Goal: Task Accomplishment & Management: Manage account settings

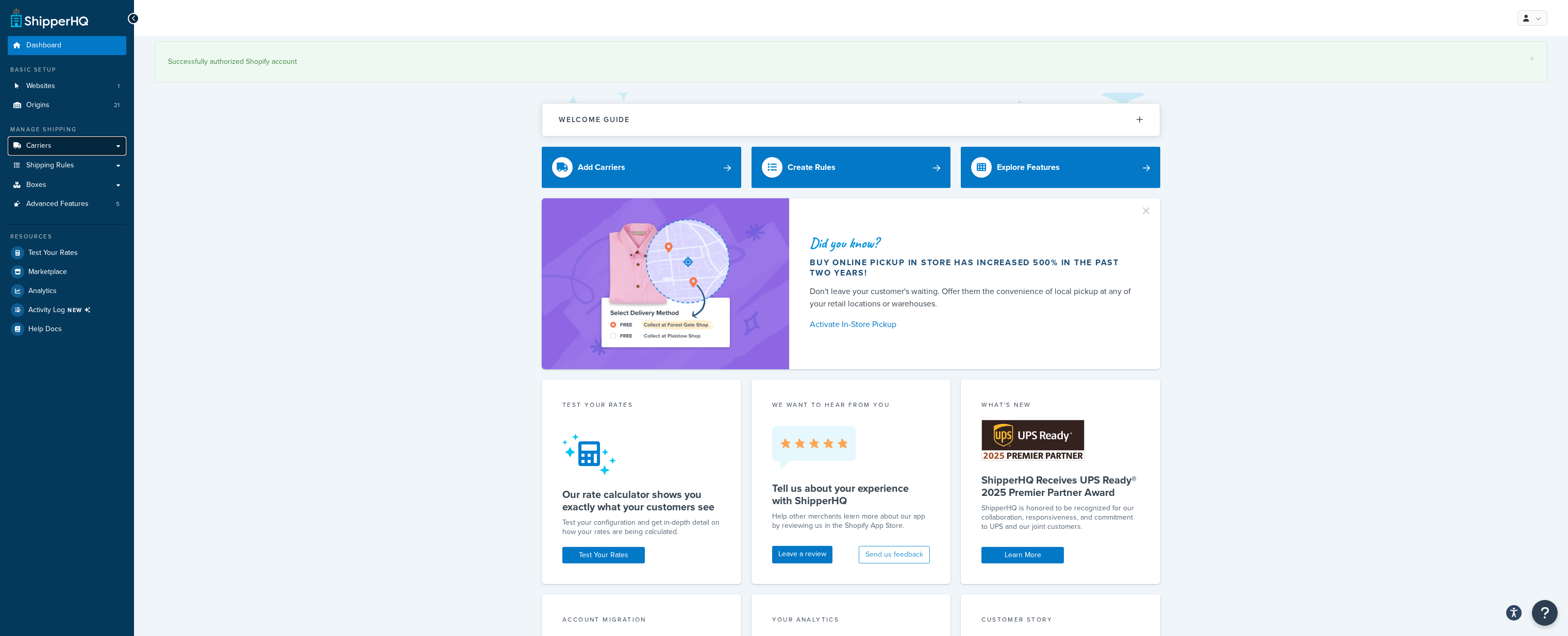
click at [45, 142] on span "Carriers" at bounding box center [39, 146] width 25 height 9
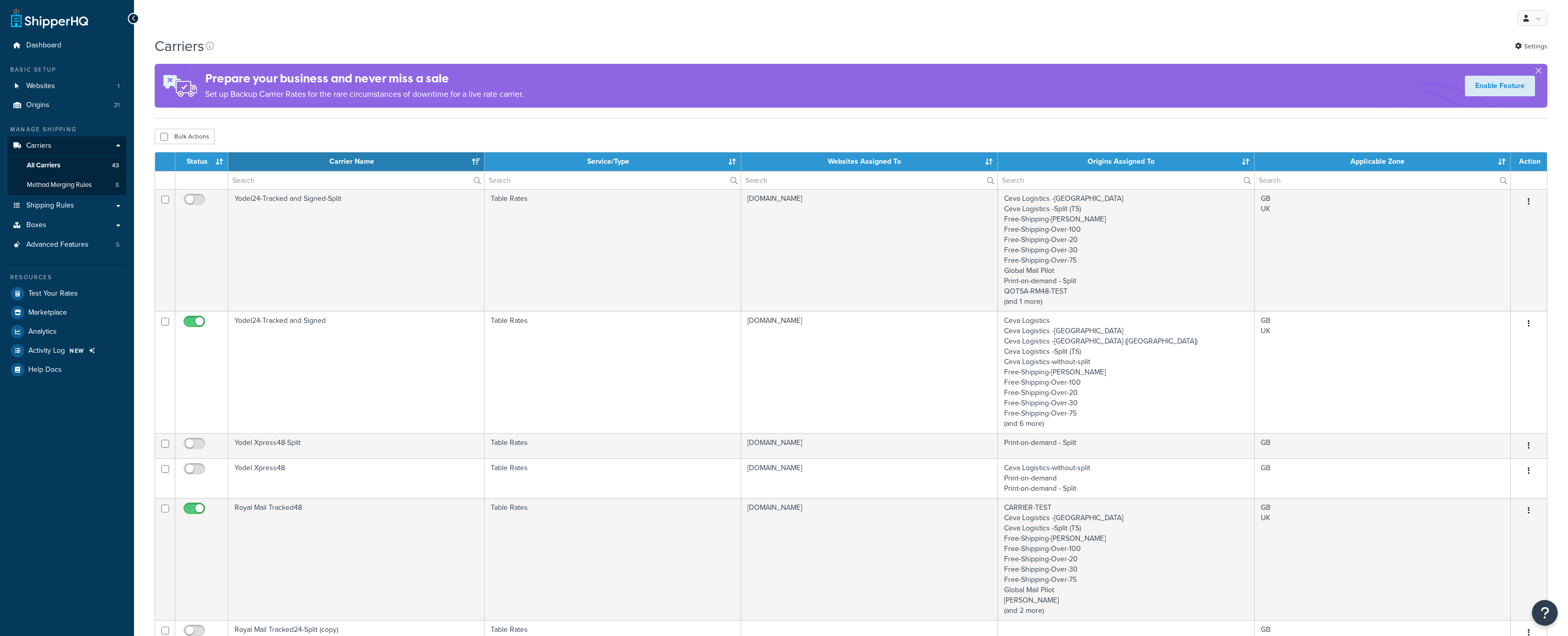
select select "15"
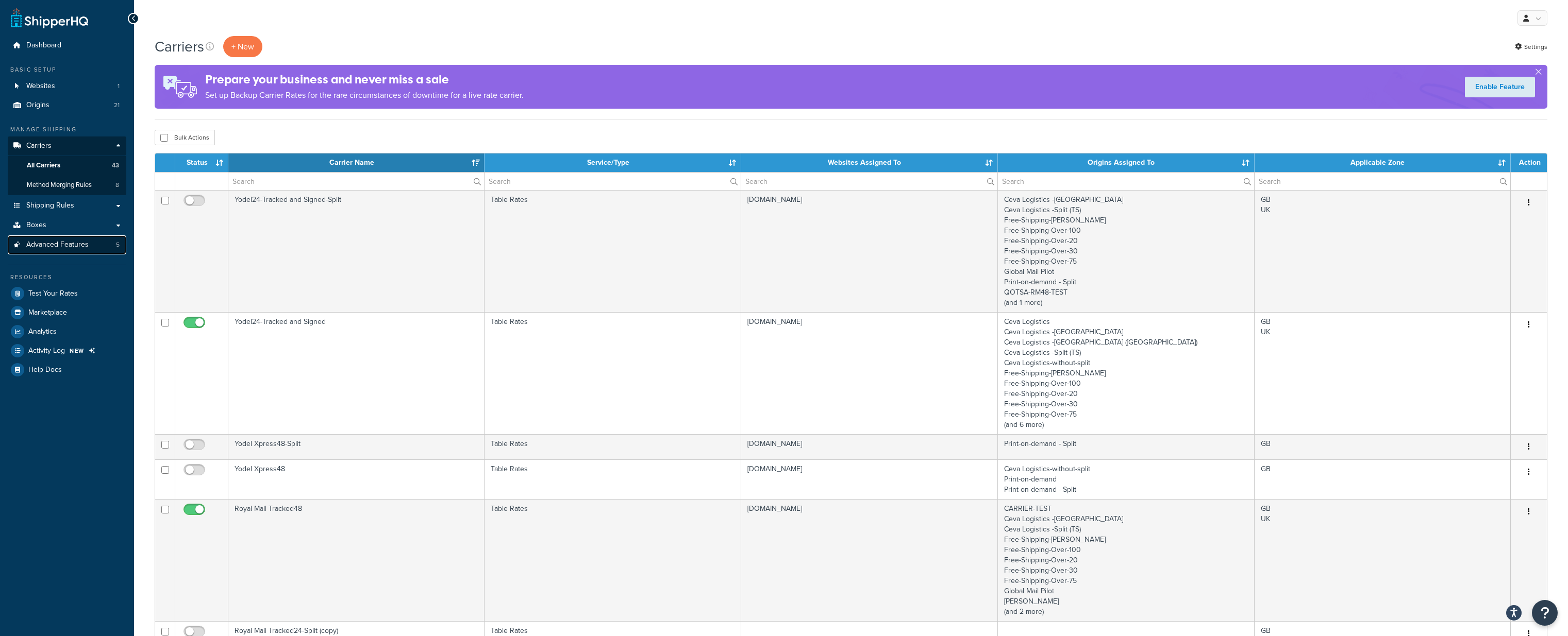
click at [66, 246] on span "Advanced Features" at bounding box center [57, 245] width 62 height 9
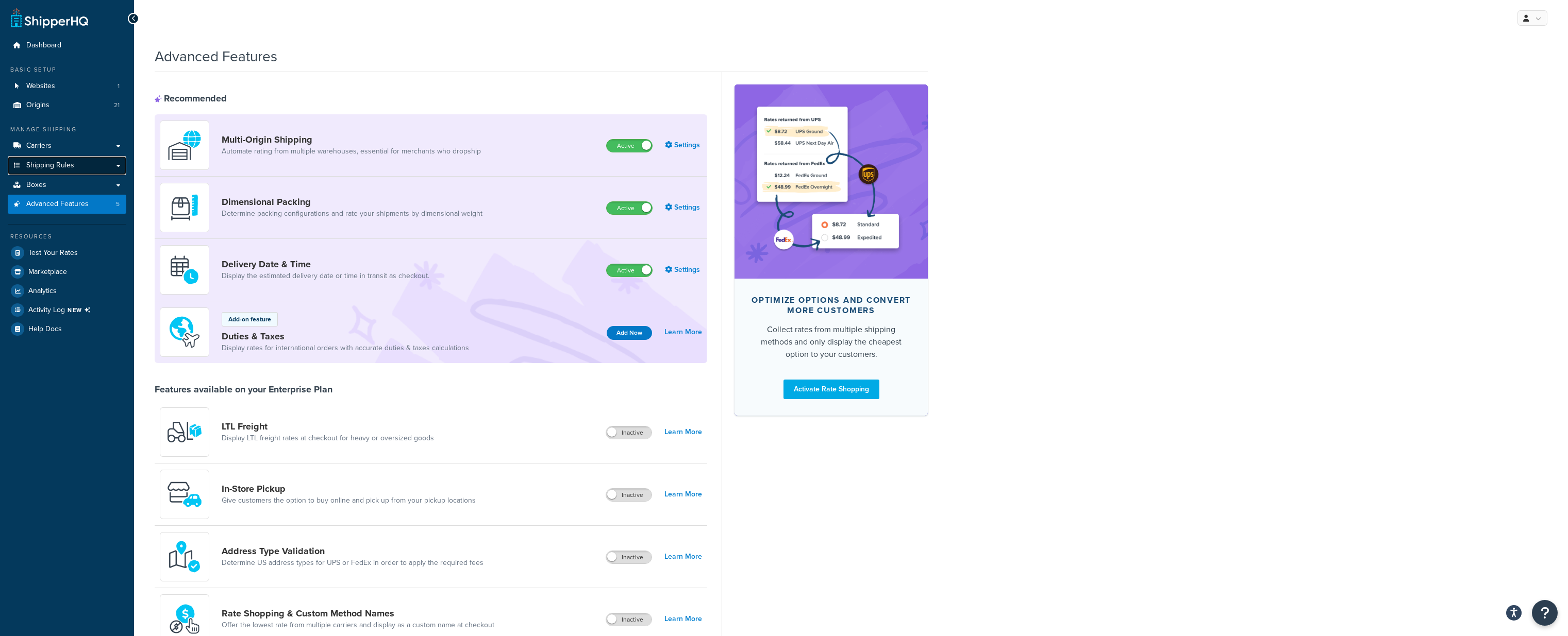
click at [47, 164] on span "Shipping Rules" at bounding box center [50, 165] width 48 height 9
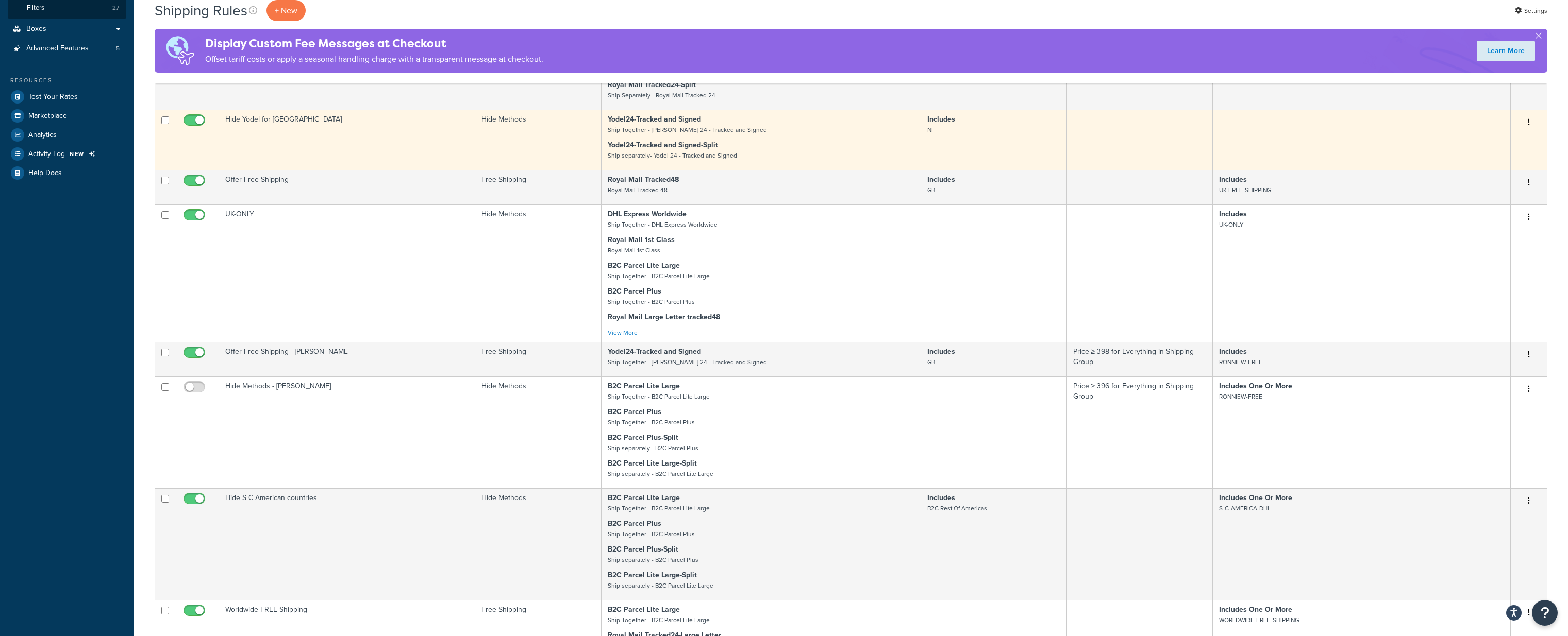
scroll to position [553, 0]
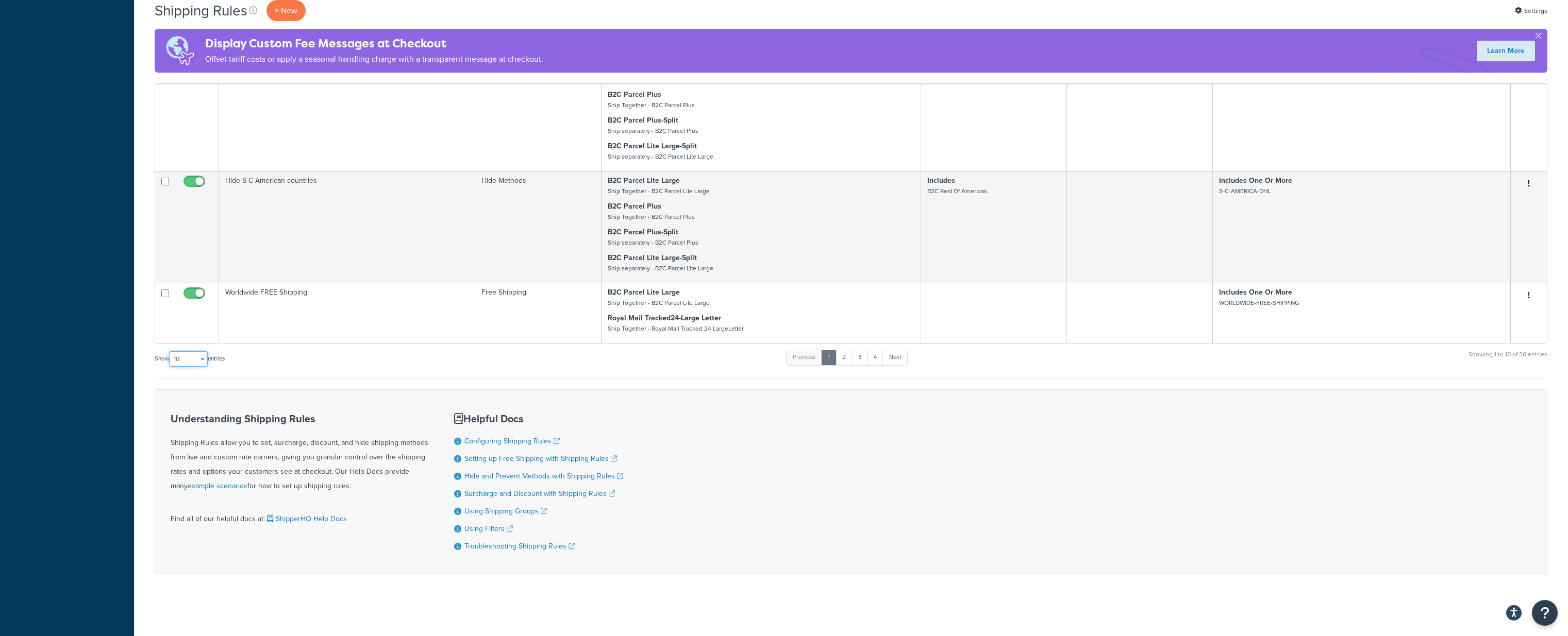
click at [193, 353] on select "10 15 25 50 100 1000" at bounding box center [188, 359] width 38 height 15
select select "1000"
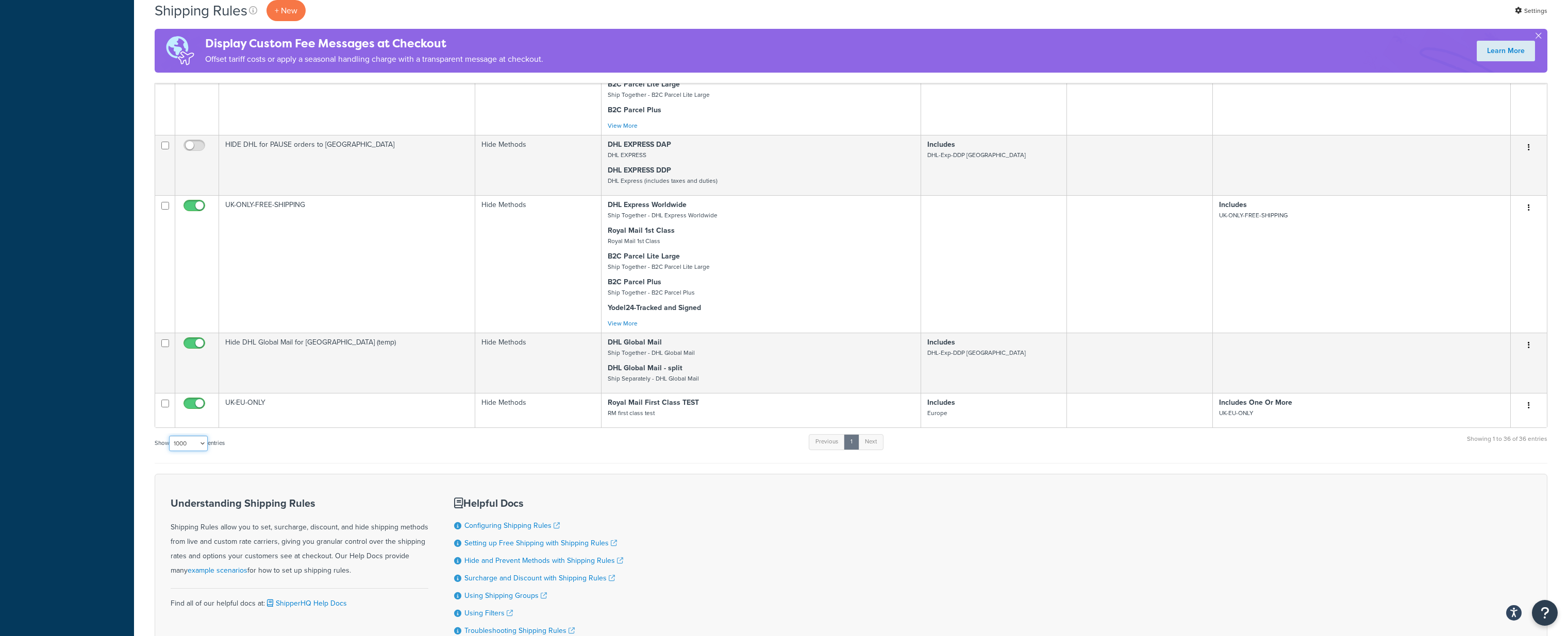
scroll to position [3003, 0]
click at [1544, 612] on icon "Open Resource Center" at bounding box center [1545, 613] width 10 height 15
click at [1495, 526] on link "Get Help from Support" at bounding box center [1493, 526] width 107 height 17
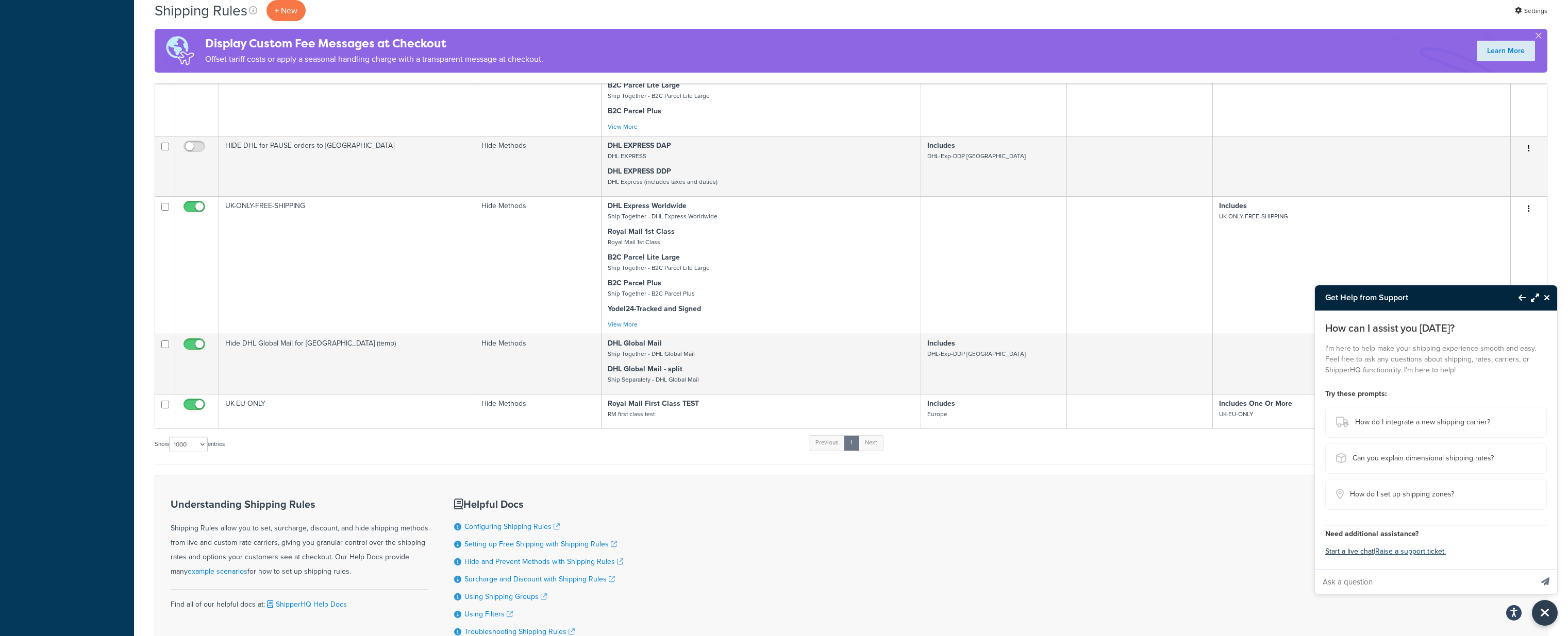
click at [1358, 549] on button "Start a live chat" at bounding box center [1349, 552] width 48 height 15
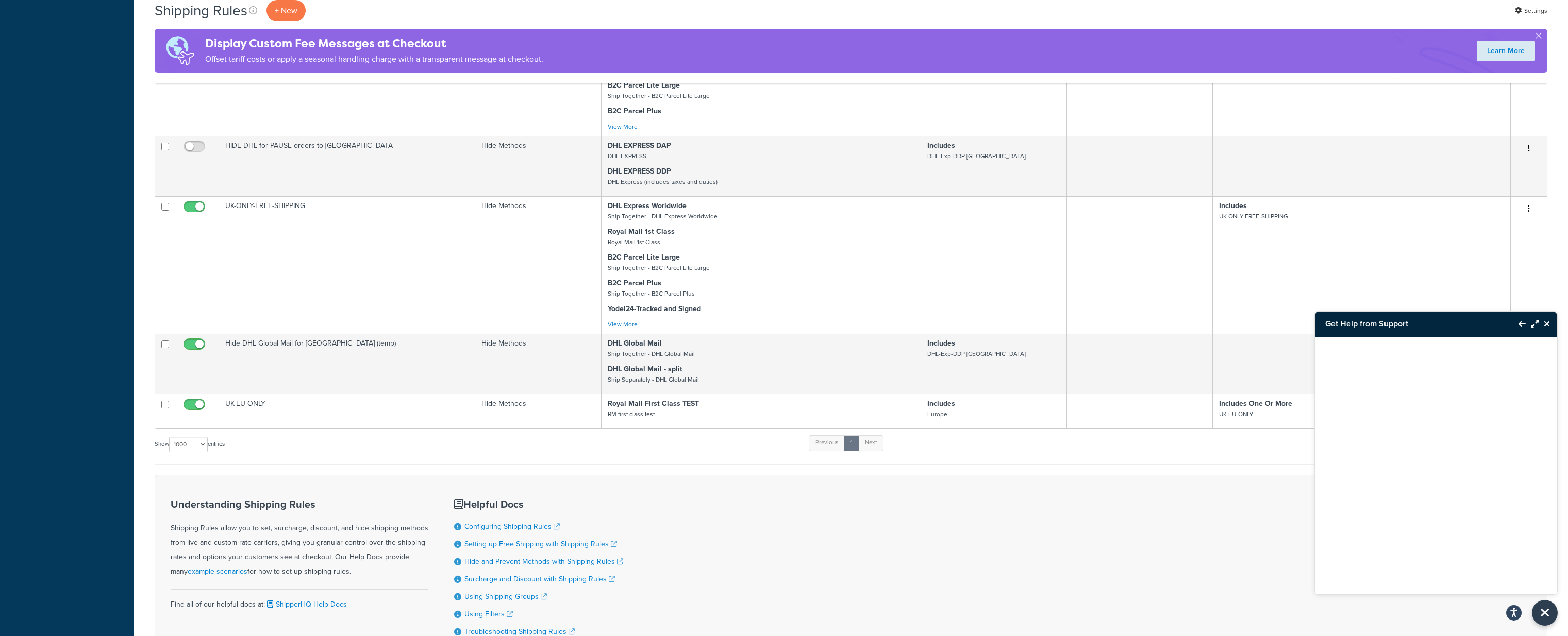
click at [858, 548] on div "Understanding Shipping Rules Shipping Rules allow you to set, surcharge, discou…" at bounding box center [851, 567] width 1393 height 185
click at [1545, 324] on icon "Close Resource Center" at bounding box center [1546, 324] width 6 height 8
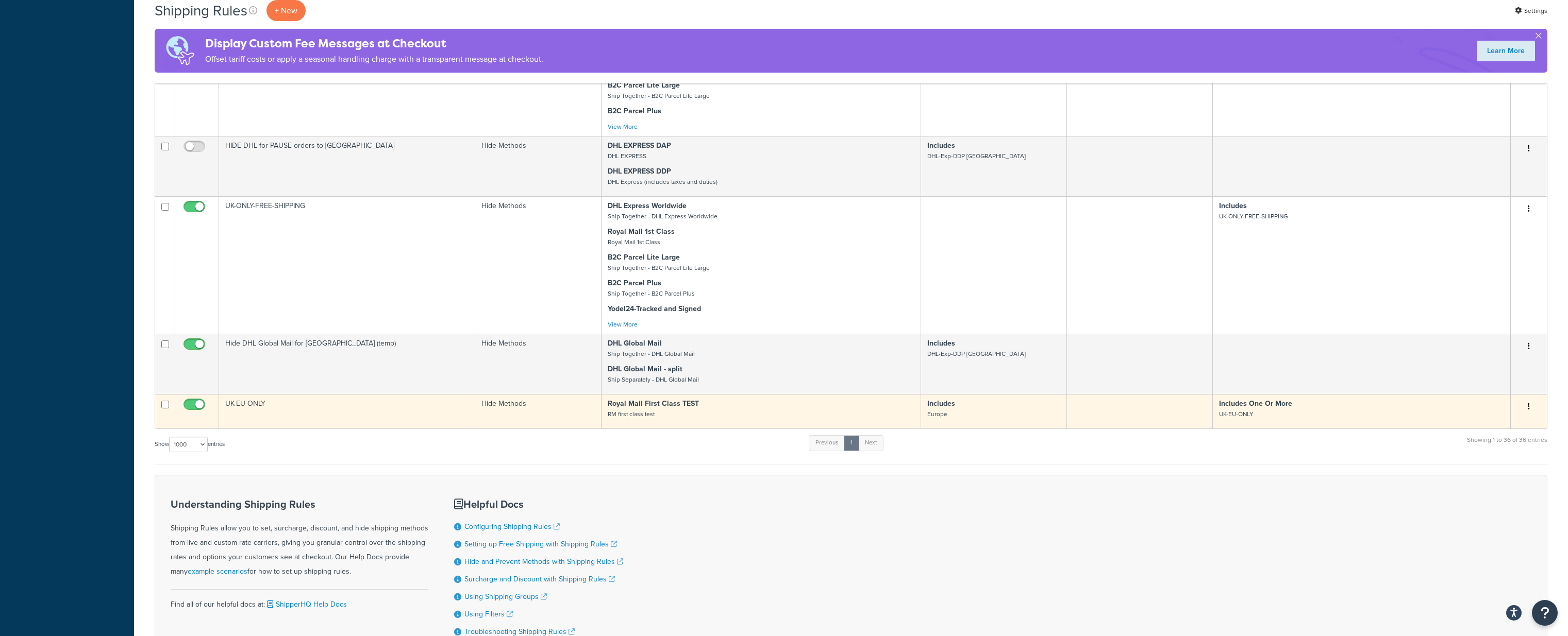
click at [1531, 409] on button "button" at bounding box center [1529, 407] width 15 height 17
click at [1480, 461] on link "Delete" at bounding box center [1495, 468] width 82 height 21
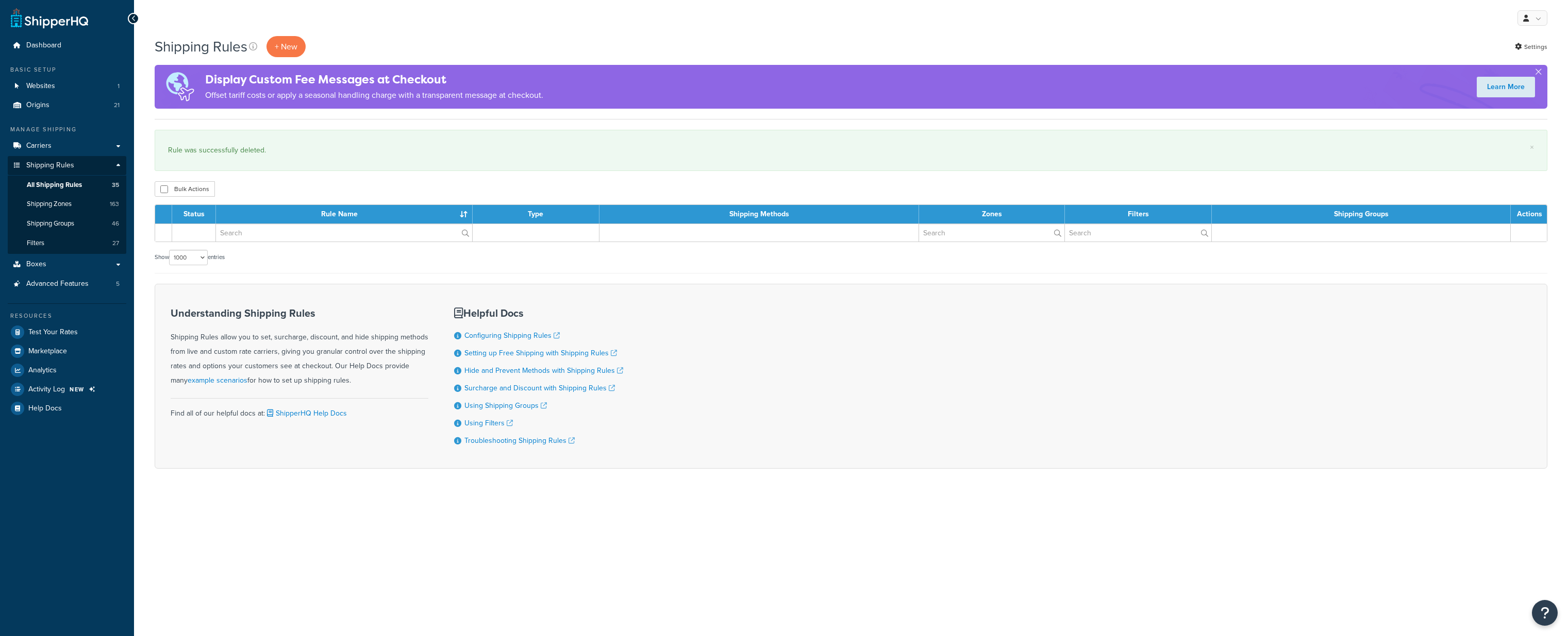
select select "1000"
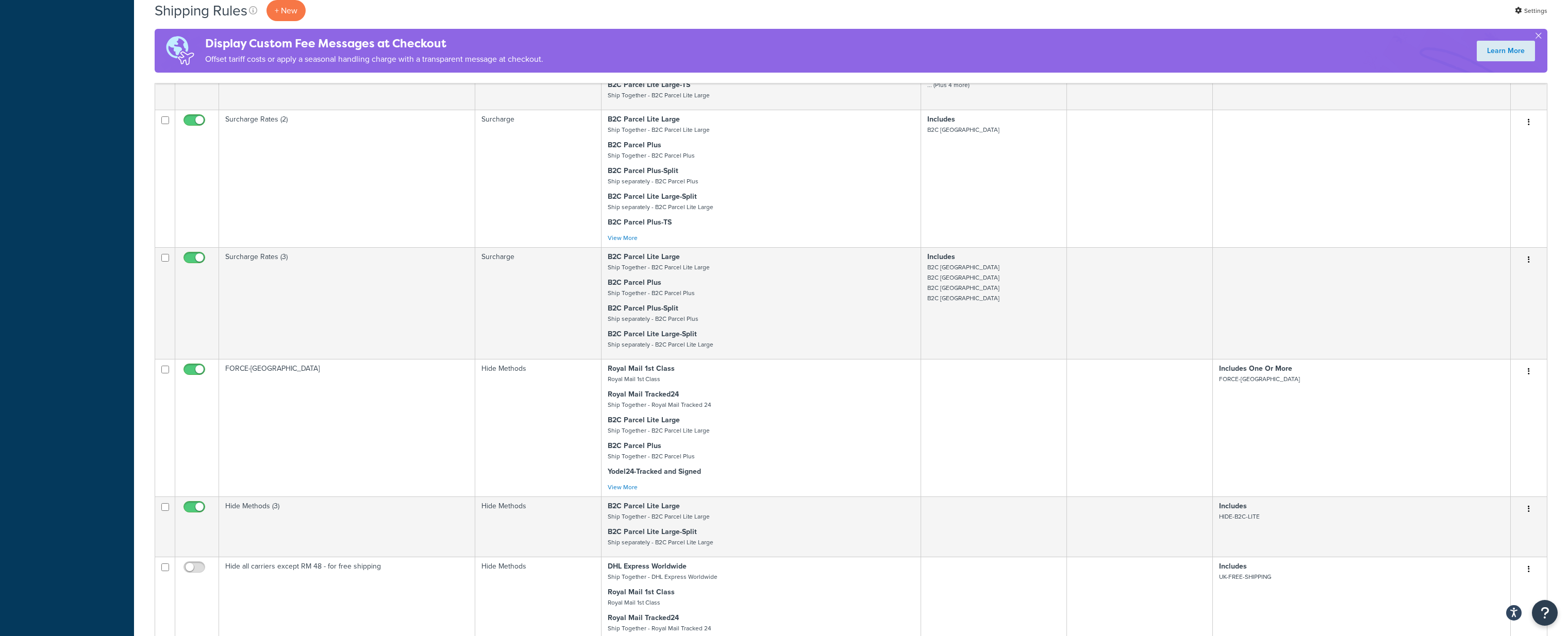
scroll to position [1088, 0]
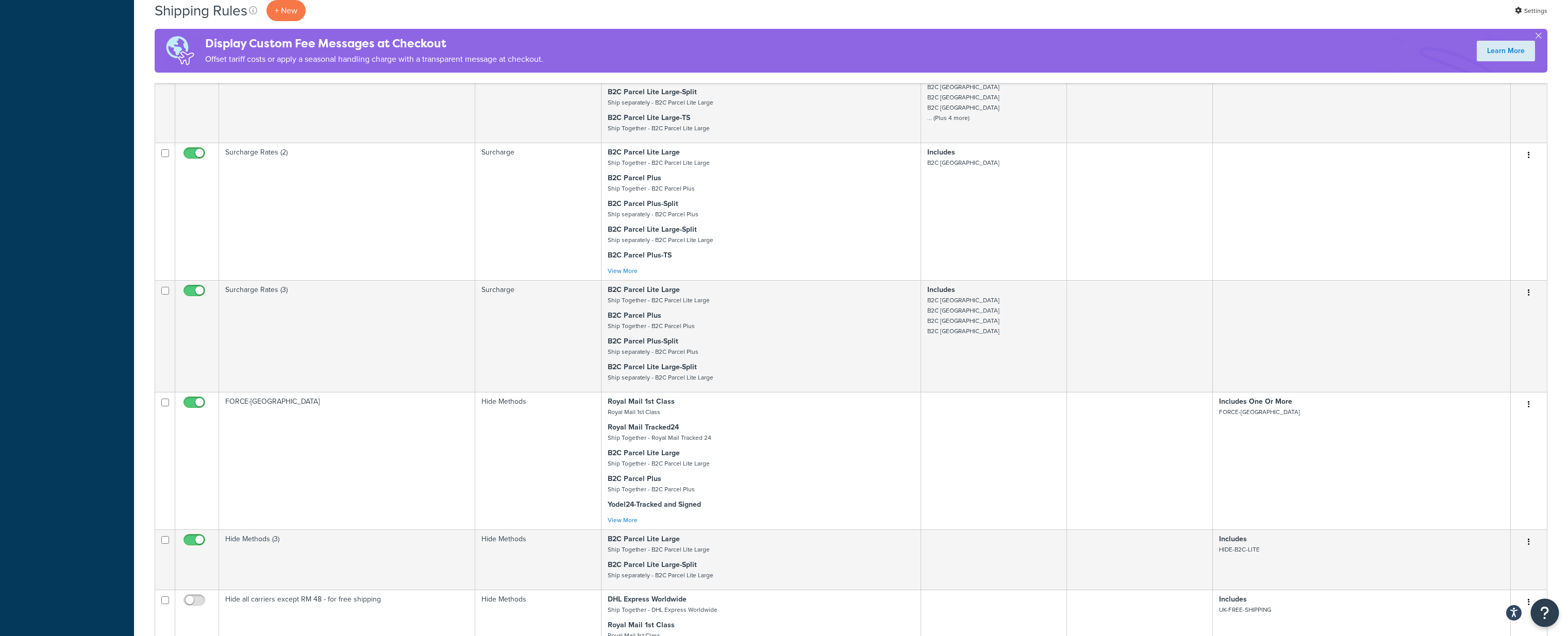
click at [1546, 608] on icon "Open Resource Center" at bounding box center [1545, 613] width 10 height 15
click at [1490, 524] on link "Get Help from Support" at bounding box center [1493, 526] width 107 height 17
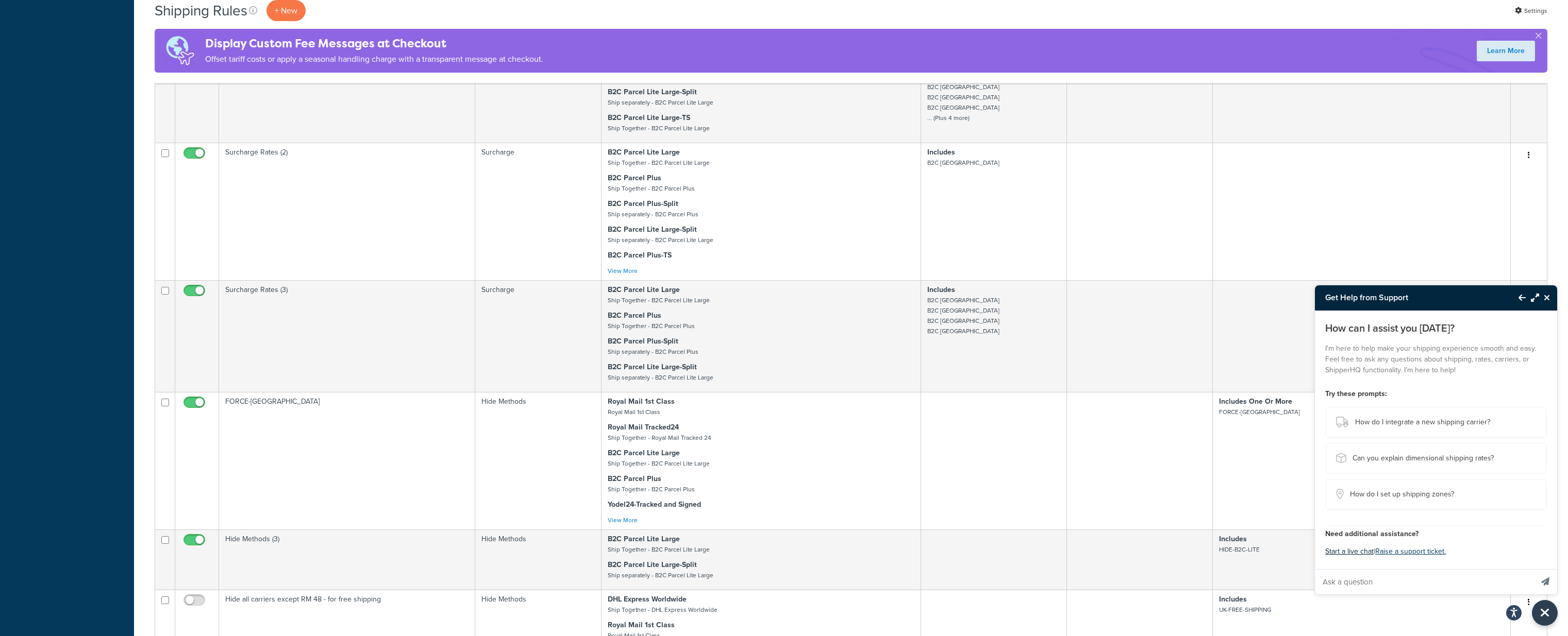
click at [1338, 552] on button "Start a live chat" at bounding box center [1349, 552] width 48 height 15
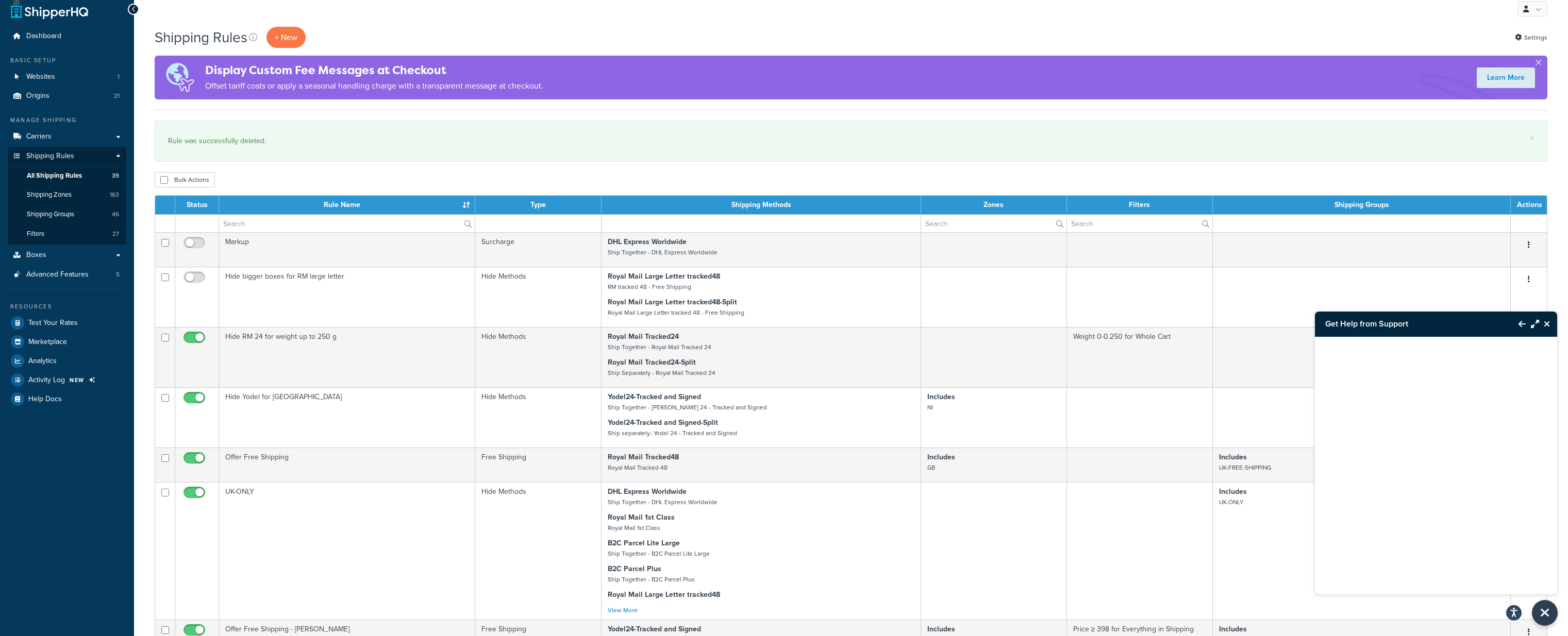
scroll to position [0, 0]
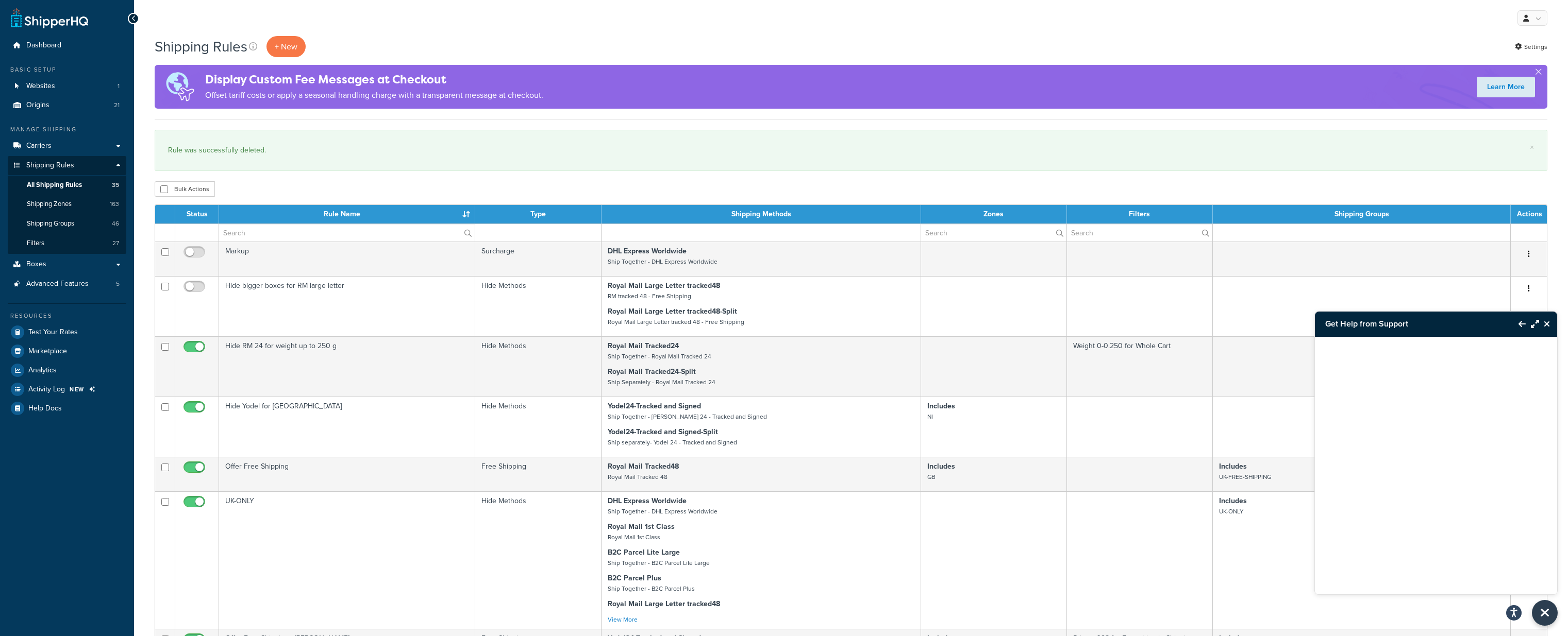
click at [1547, 323] on icon "Close Resource Center" at bounding box center [1546, 324] width 6 height 8
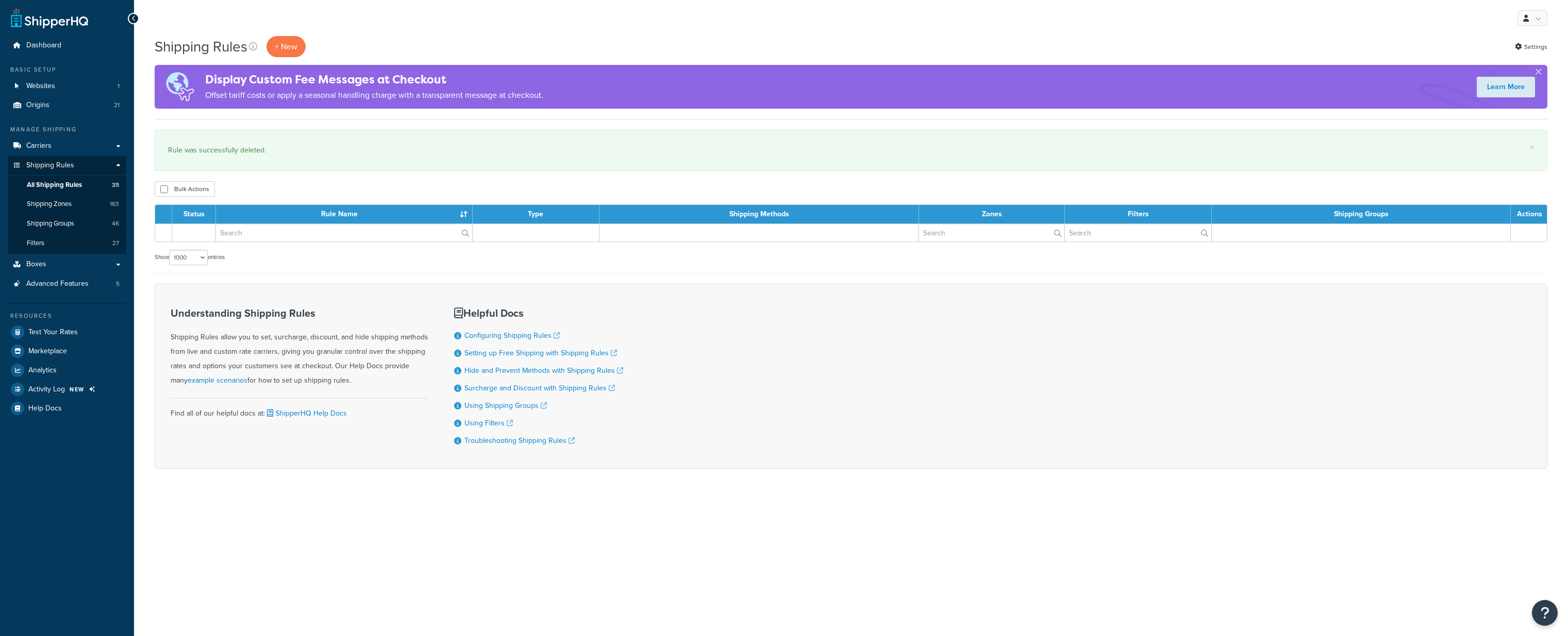
select select "1000"
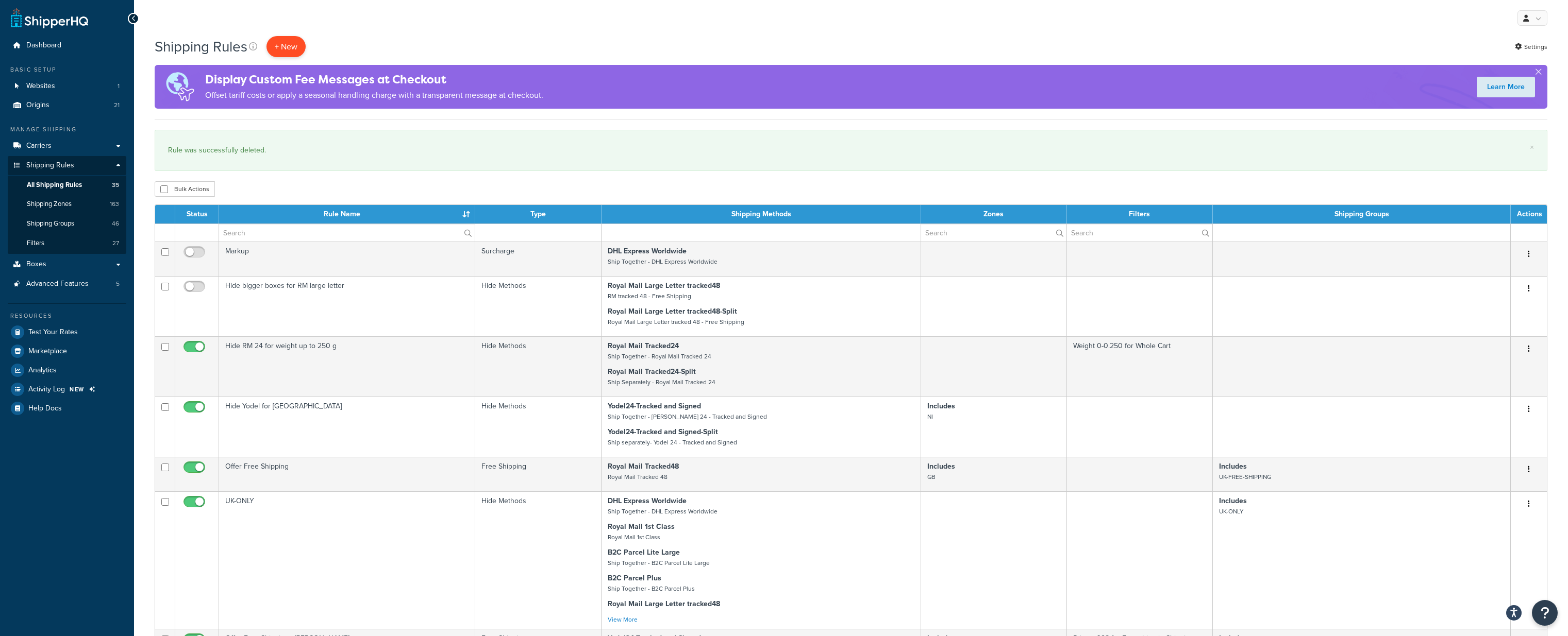
click at [290, 46] on p "+ New" at bounding box center [286, 47] width 39 height 21
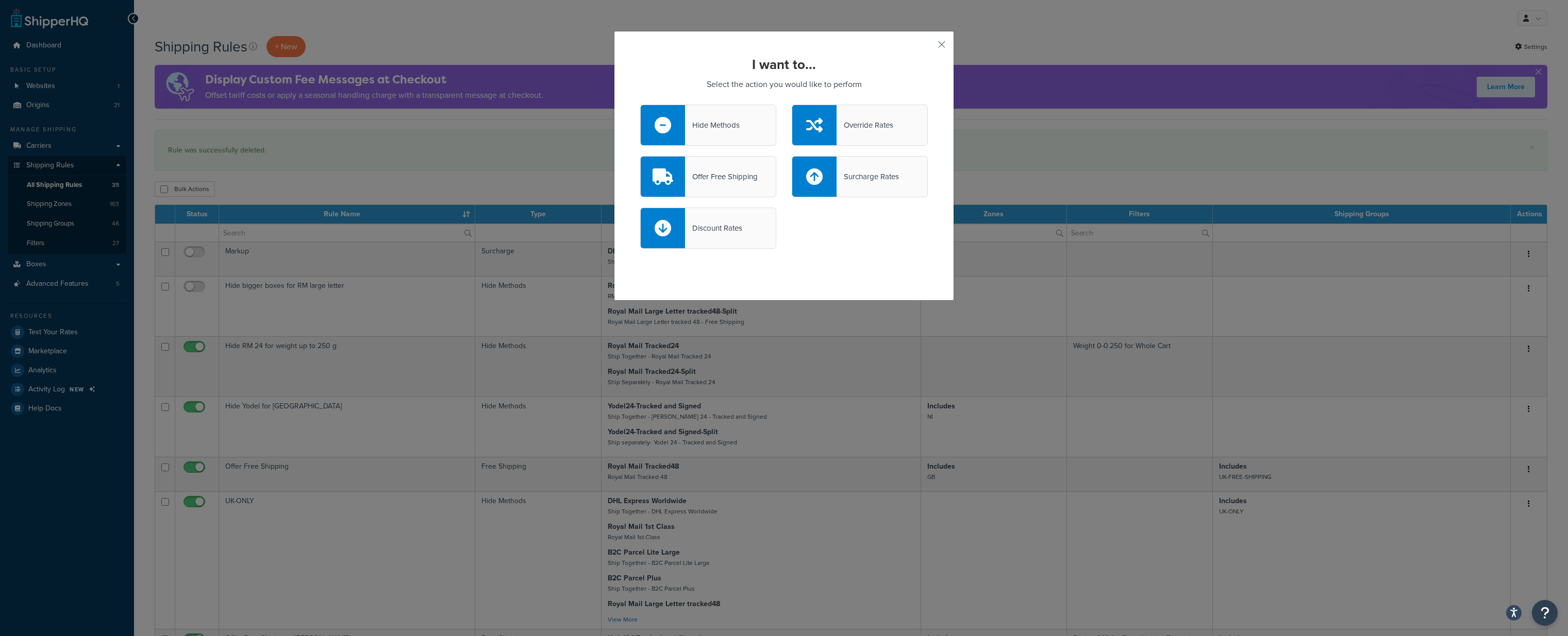
click at [719, 122] on div "Hide Methods" at bounding box center [712, 125] width 54 height 15
click at [0, 0] on input "Hide Methods" at bounding box center [0, 0] width 0 height 0
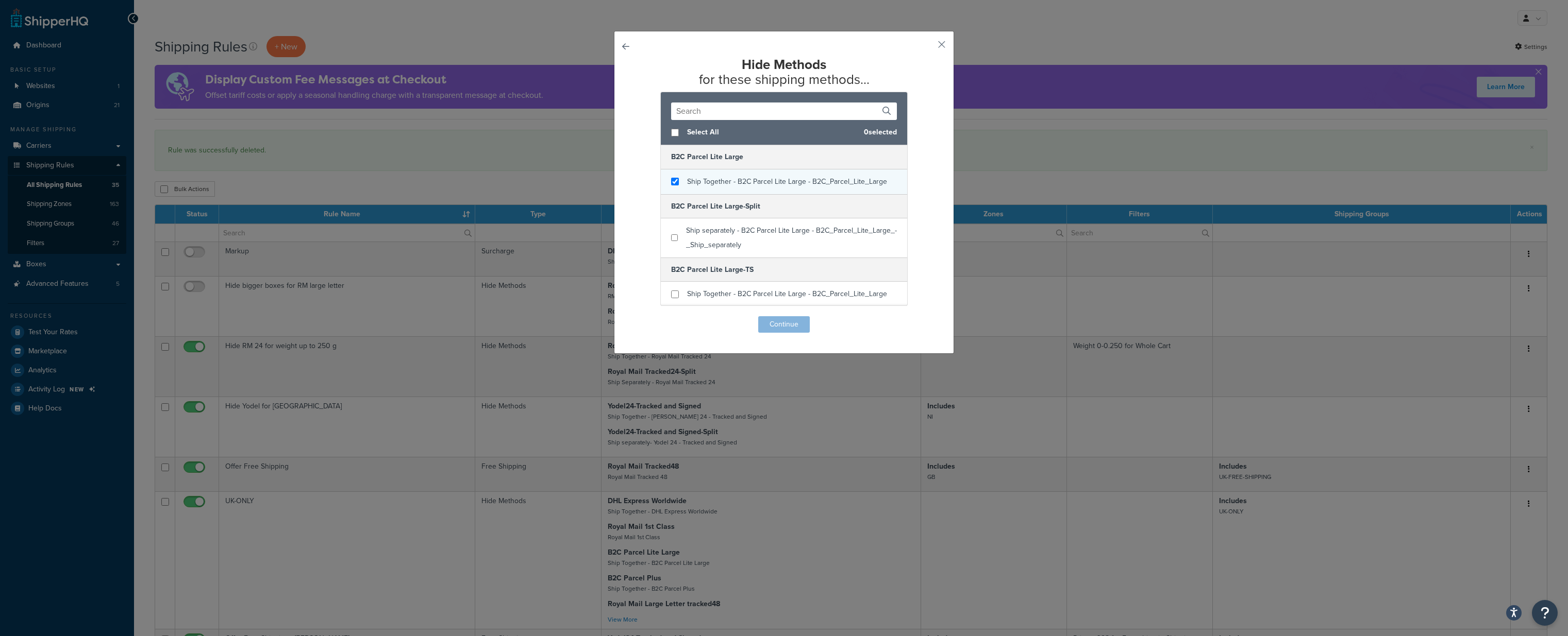
checkbox input "true"
click at [706, 184] on span "Ship Together - B2C Parcel Lite Large - B2C_Parcel_Lite_Large" at bounding box center [787, 181] width 200 height 10
click at [791, 325] on button "Continue" at bounding box center [784, 325] width 52 height 17
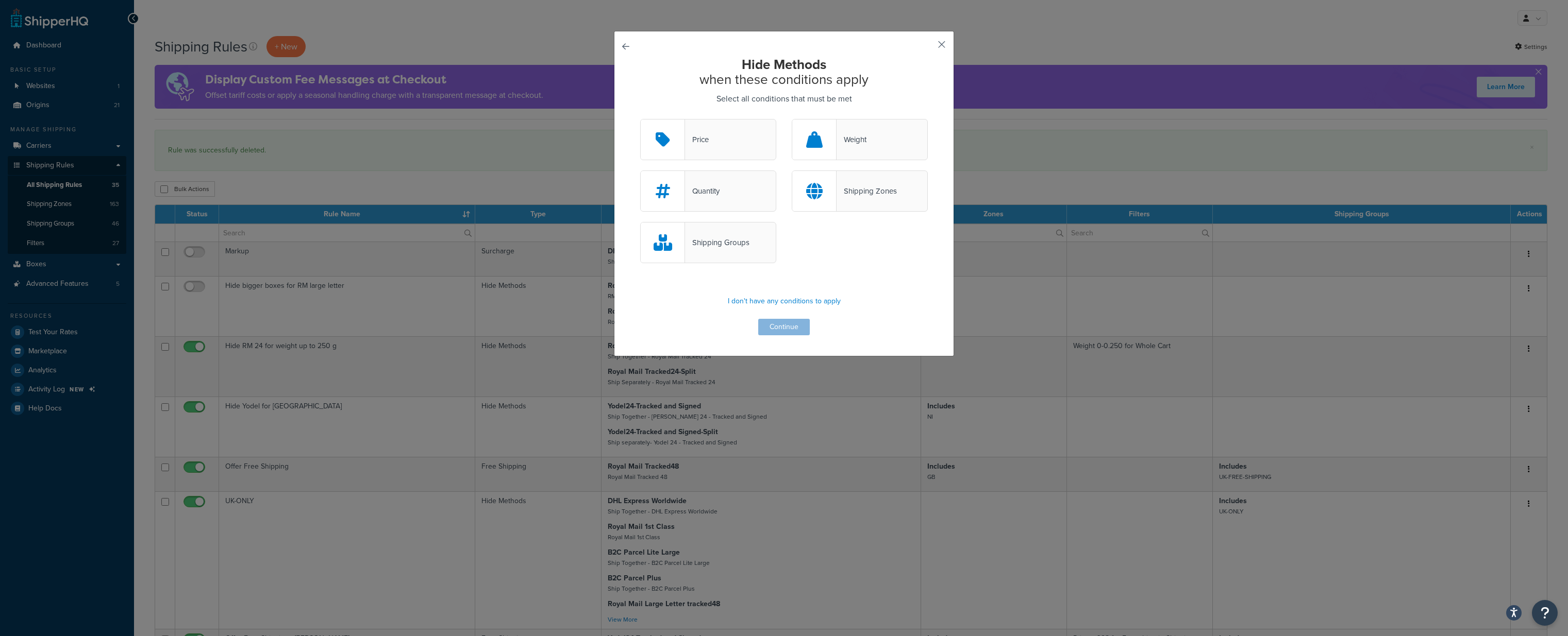
click at [928, 47] on button "button" at bounding box center [927, 48] width 3 height 3
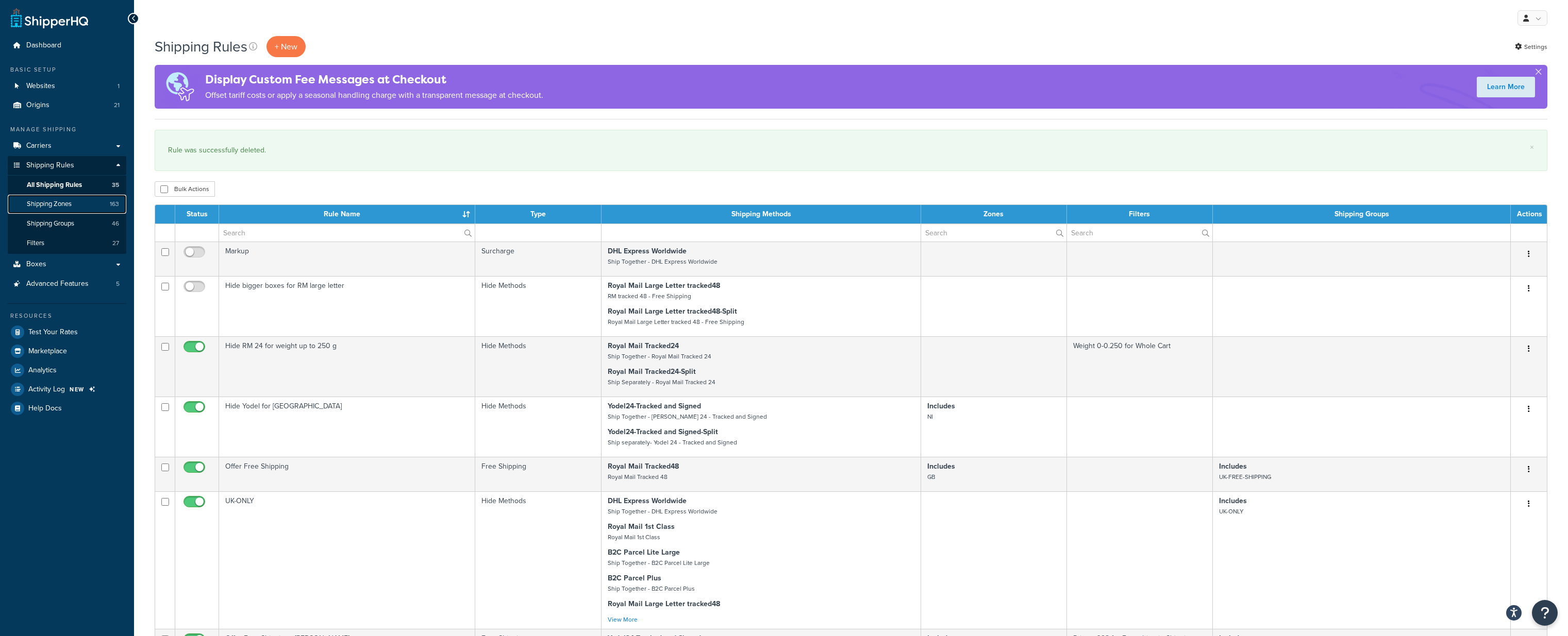
click at [61, 205] on span "Shipping Zones" at bounding box center [49, 204] width 45 height 9
click at [59, 225] on span "Shipping Groups" at bounding box center [50, 223] width 47 height 9
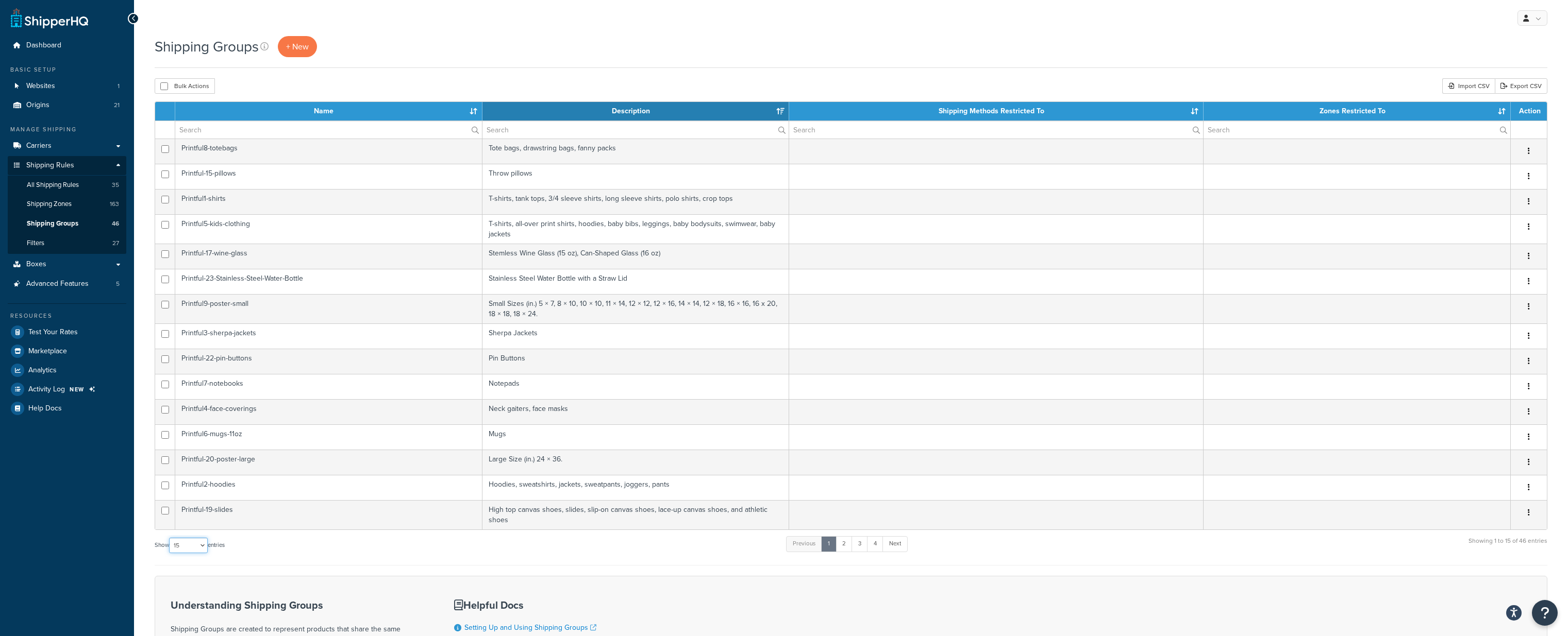
click at [184, 544] on select "10 15 25 50 100" at bounding box center [188, 545] width 38 height 15
select select "100"
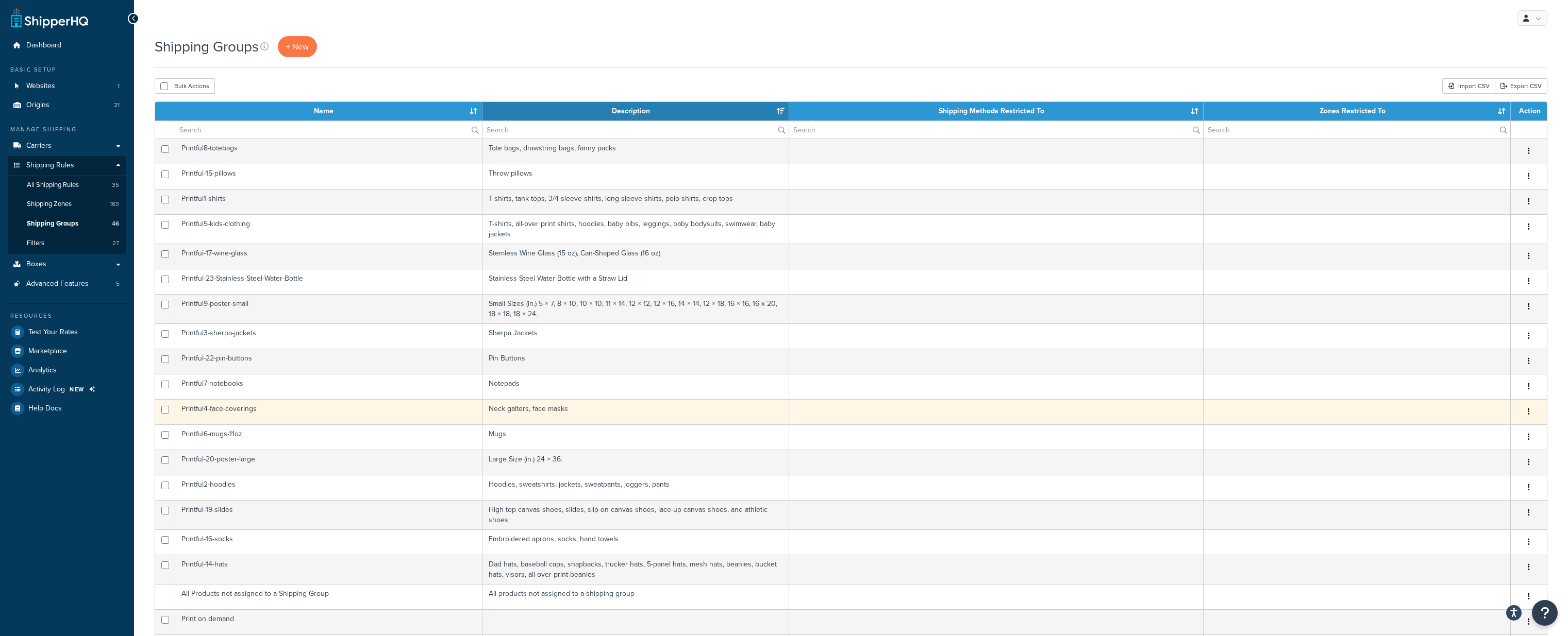
scroll to position [1034, 0]
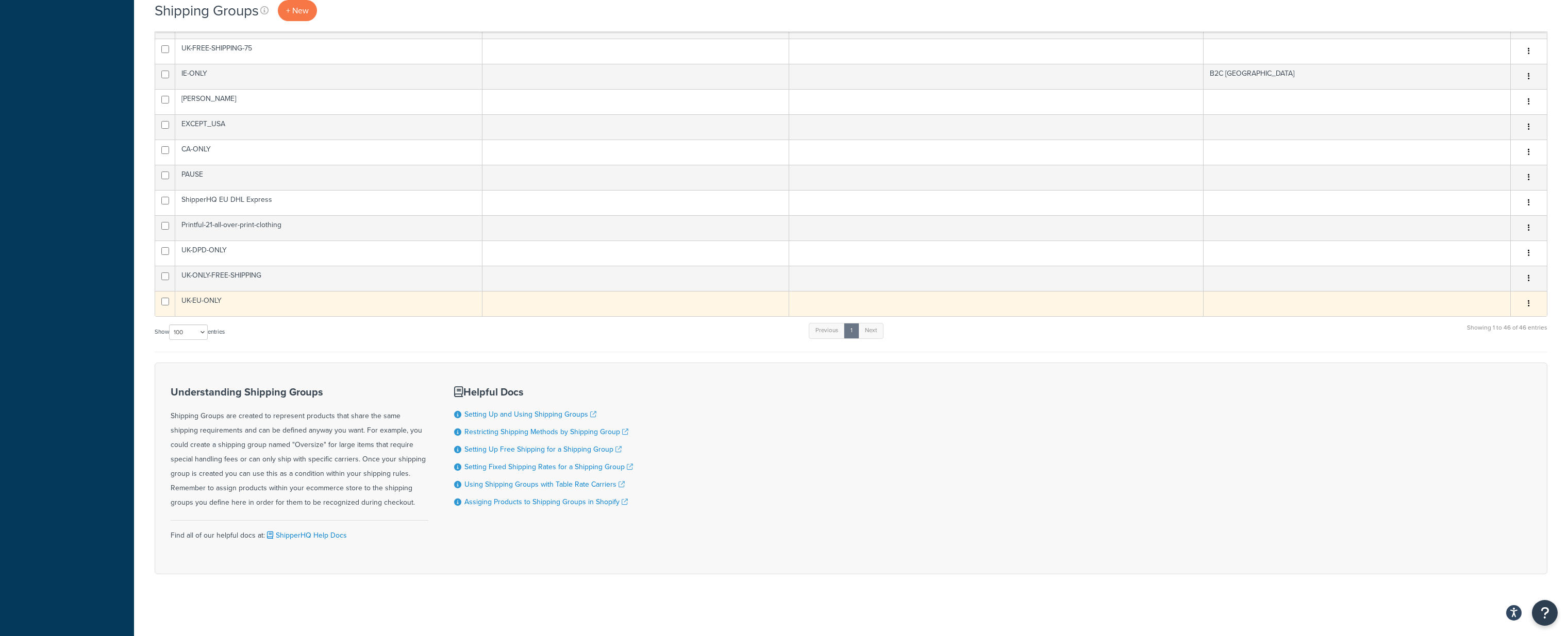
click at [204, 295] on td "UK-EU-ONLY" at bounding box center [329, 304] width 307 height 25
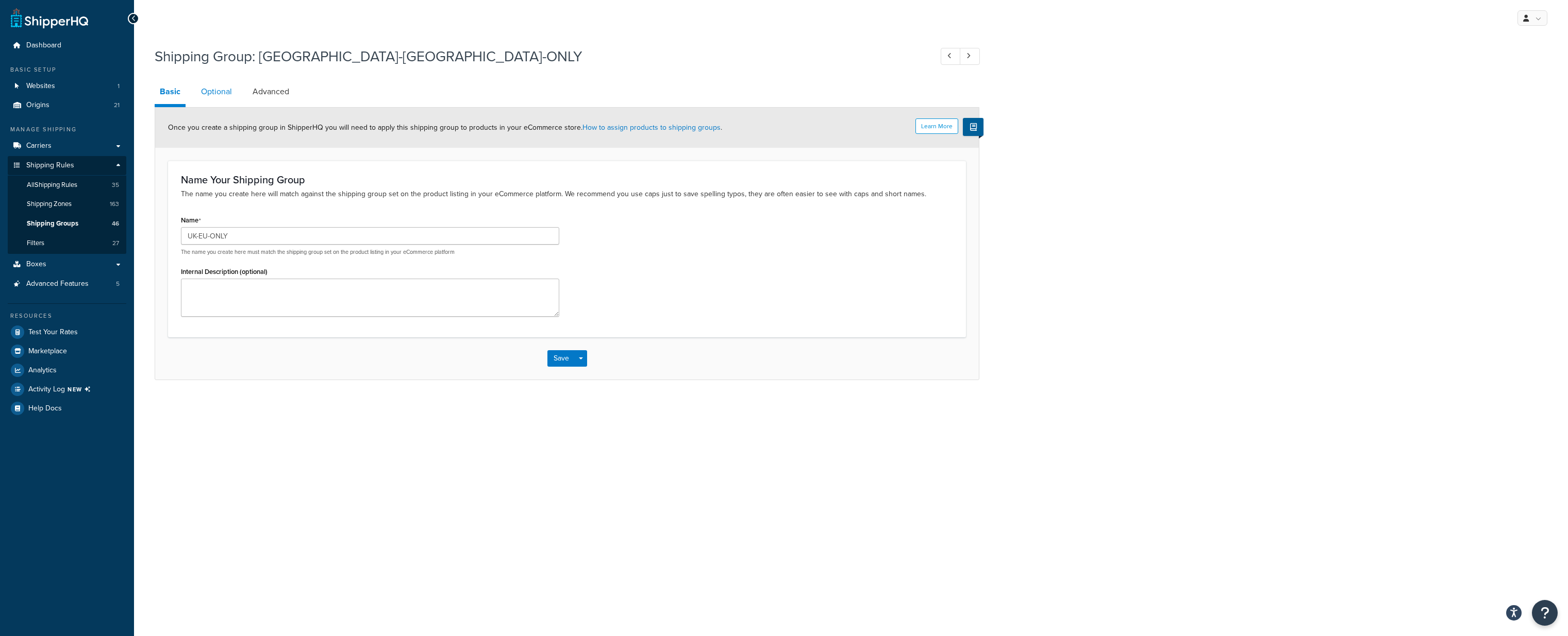
click at [219, 91] on link "Optional" at bounding box center [216, 91] width 41 height 24
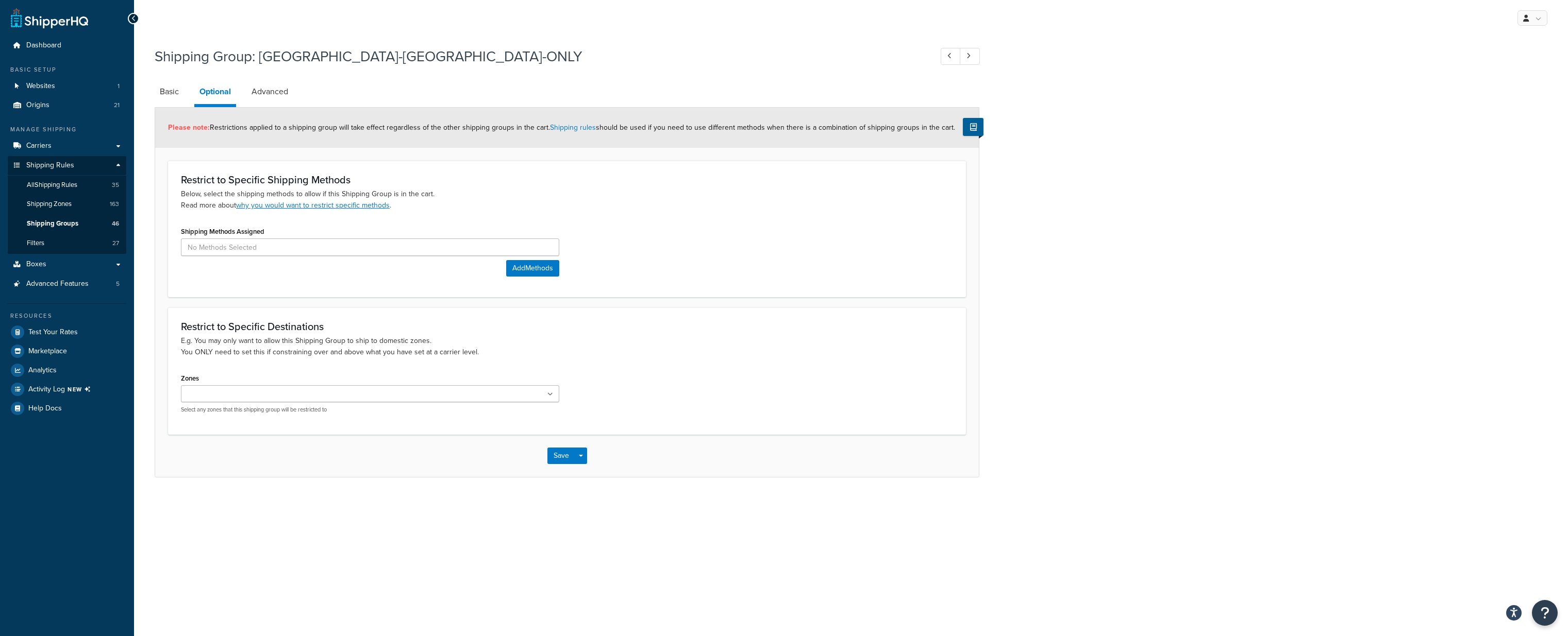
click at [343, 396] on ul at bounding box center [370, 394] width 379 height 17
type input "eu"
type input "gb"
click at [786, 523] on div "My Profile Billing Global Settings Contact Us Logout Shipping Group: [GEOGRAPHI…" at bounding box center [851, 318] width 1434 height 636
click at [556, 459] on button "Save" at bounding box center [562, 459] width 28 height 17
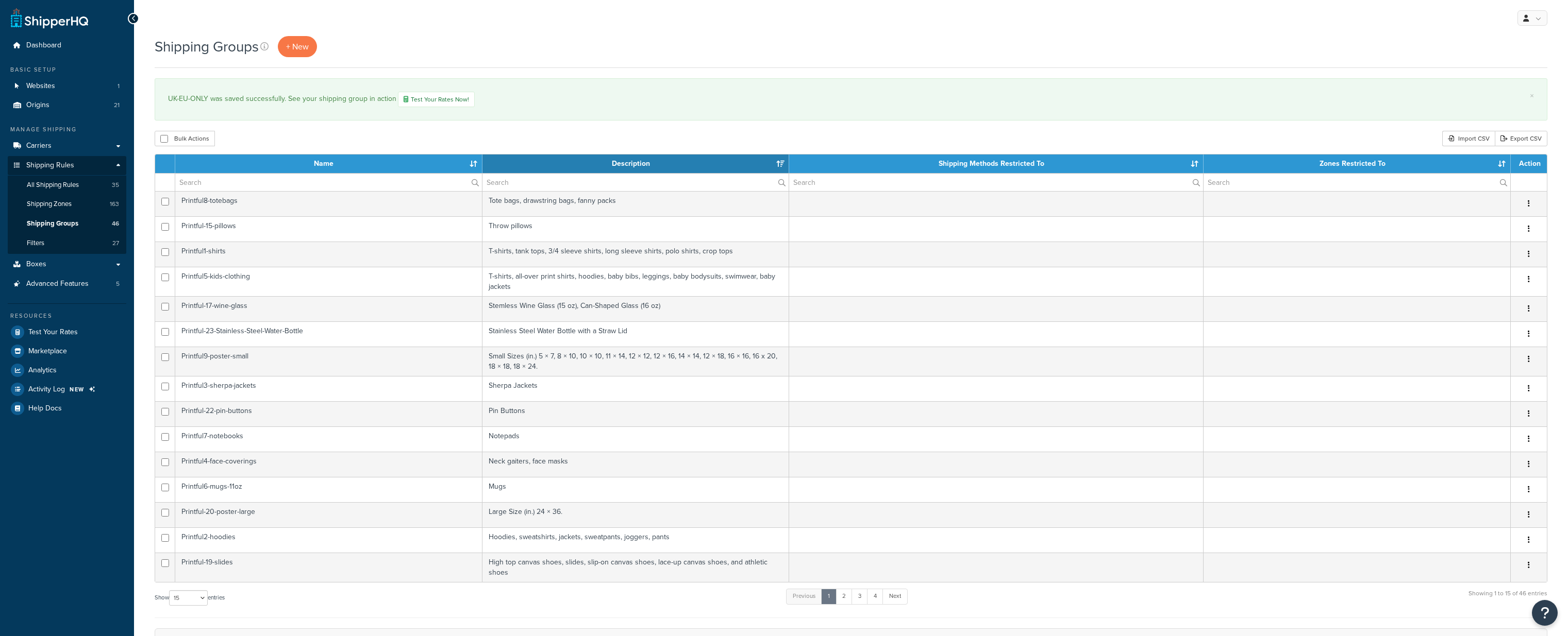
select select "15"
